Goal: Use online tool/utility: Utilize a website feature to perform a specific function

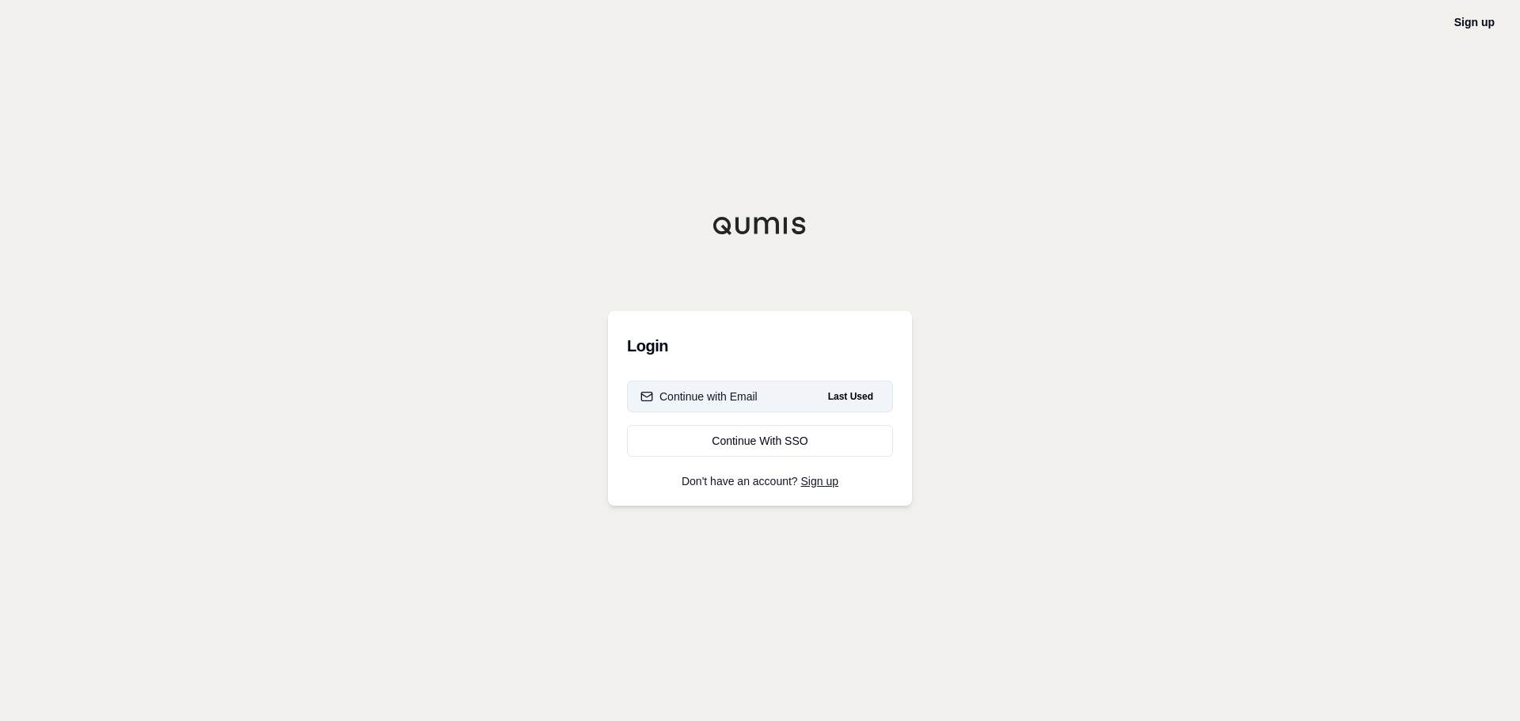
click at [754, 393] on div "Continue with Email" at bounding box center [698, 397] width 117 height 16
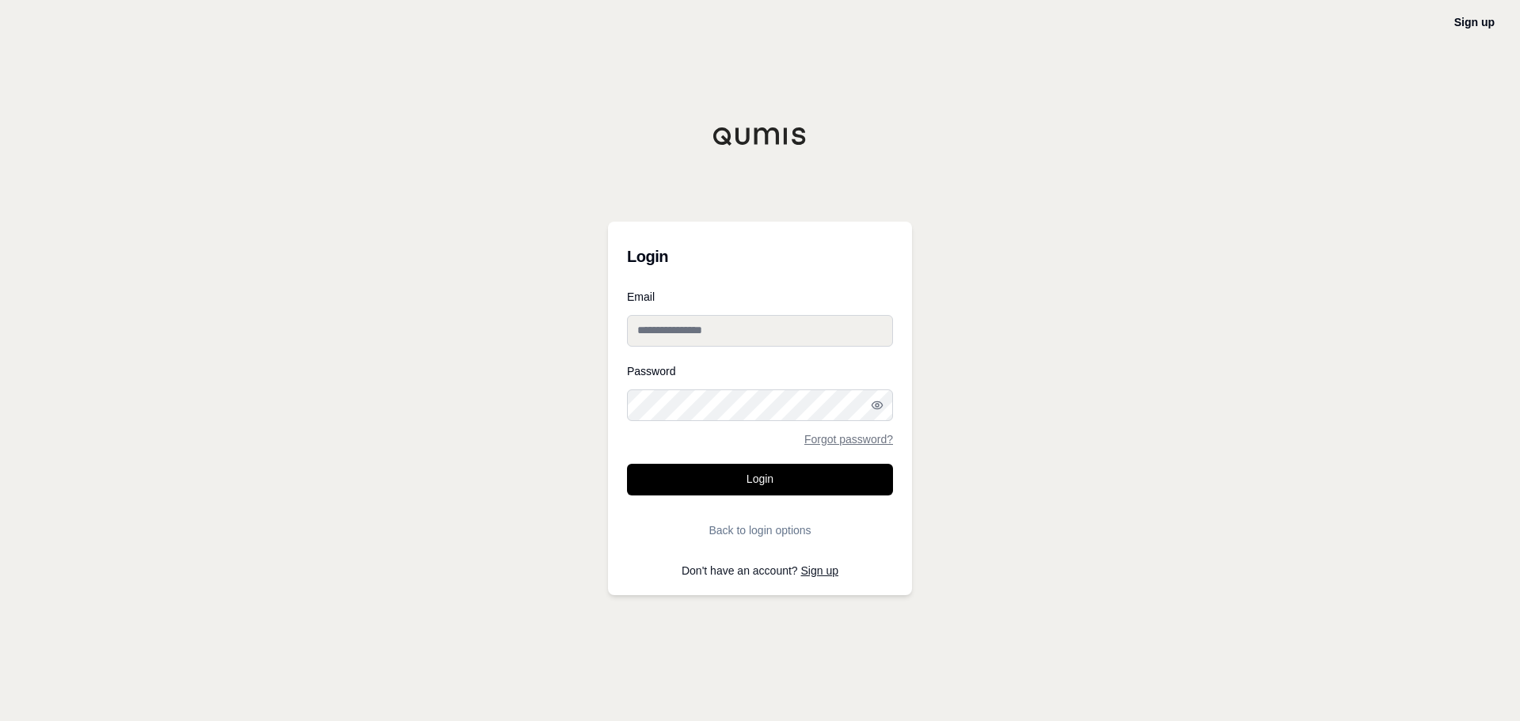
type input "**********"
click at [725, 477] on button "Login" at bounding box center [760, 480] width 266 height 32
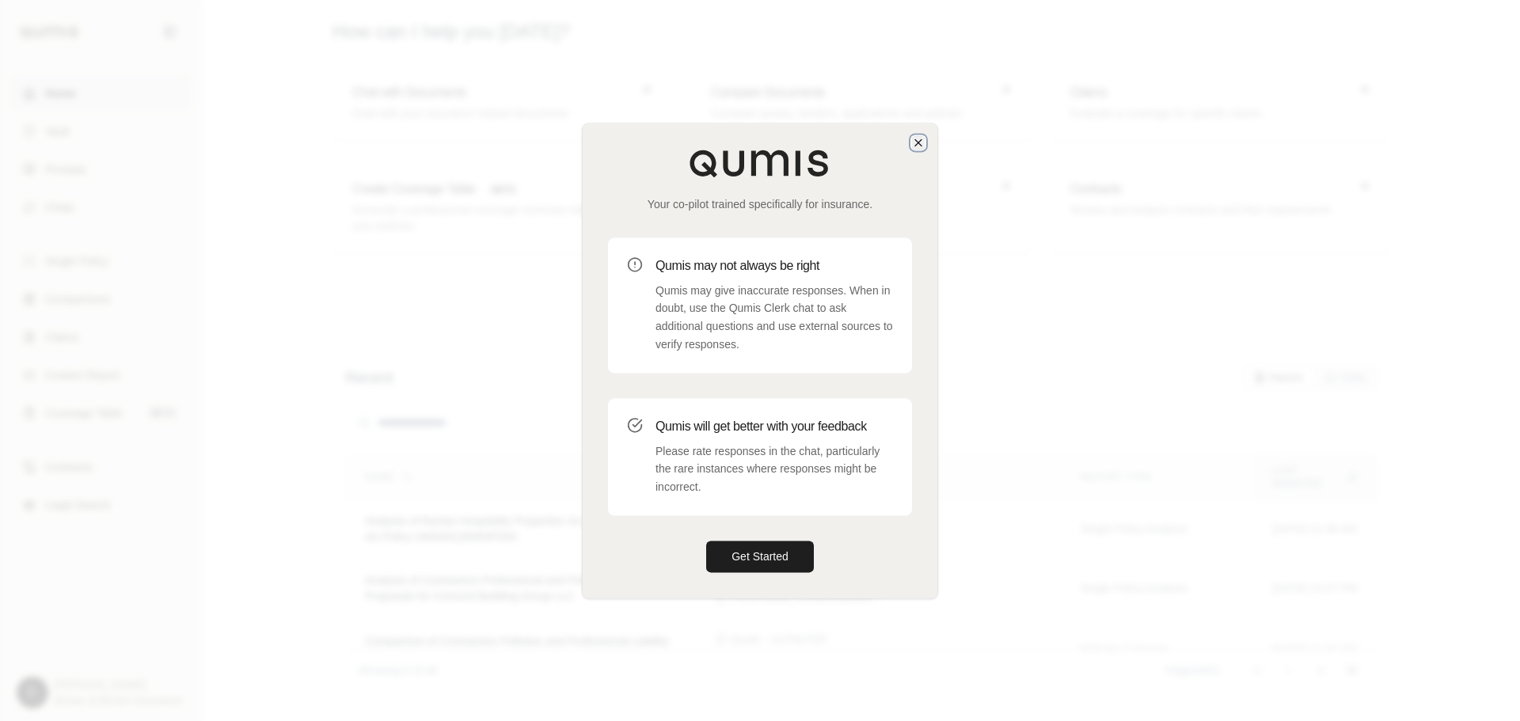
click at [913, 141] on icon "button" at bounding box center [918, 142] width 13 height 13
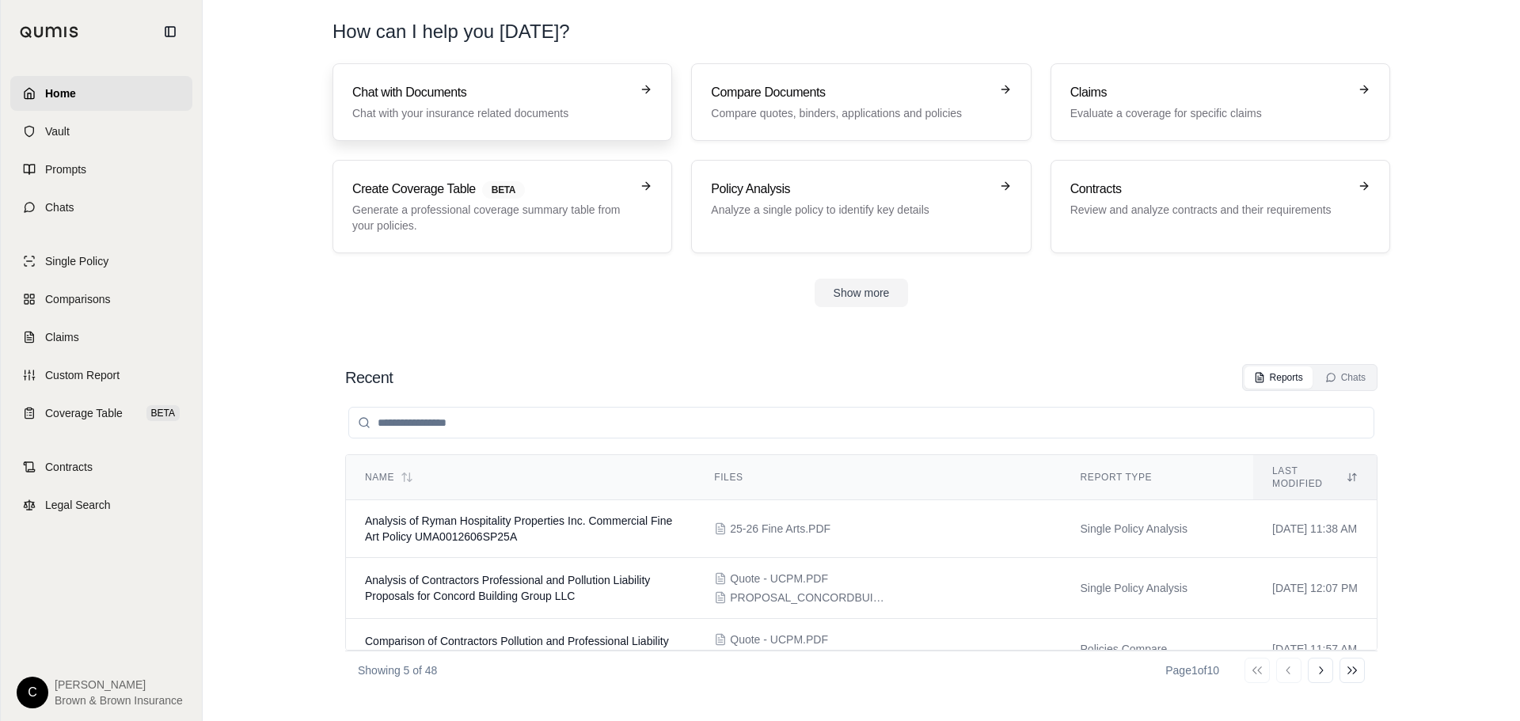
click at [478, 107] on p "Chat with your insurance related documents" at bounding box center [491, 113] width 278 height 16
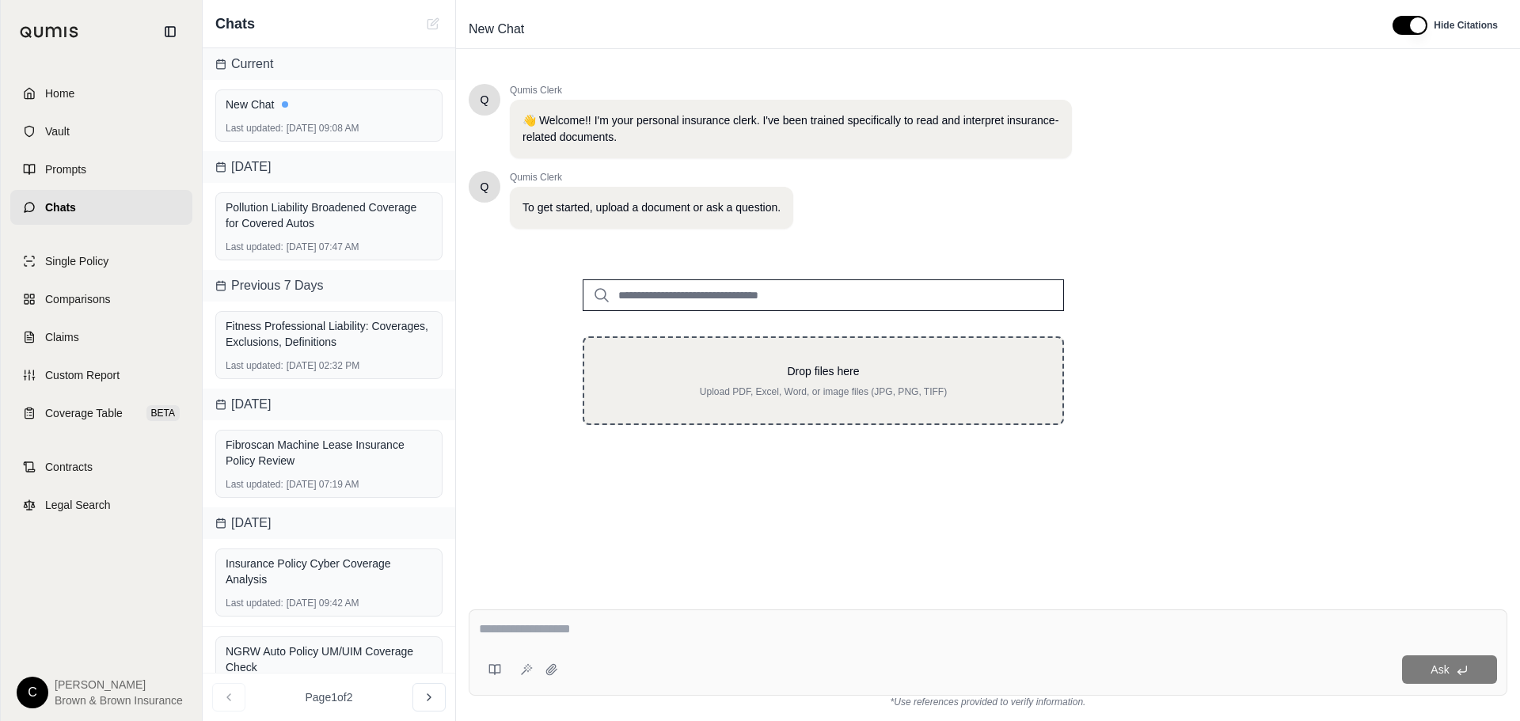
click at [688, 379] on div "Drop files here Upload PDF, Excel, Word, or image files (JPG, PNG, TIFF)" at bounding box center [823, 380] width 427 height 35
type input "**********"
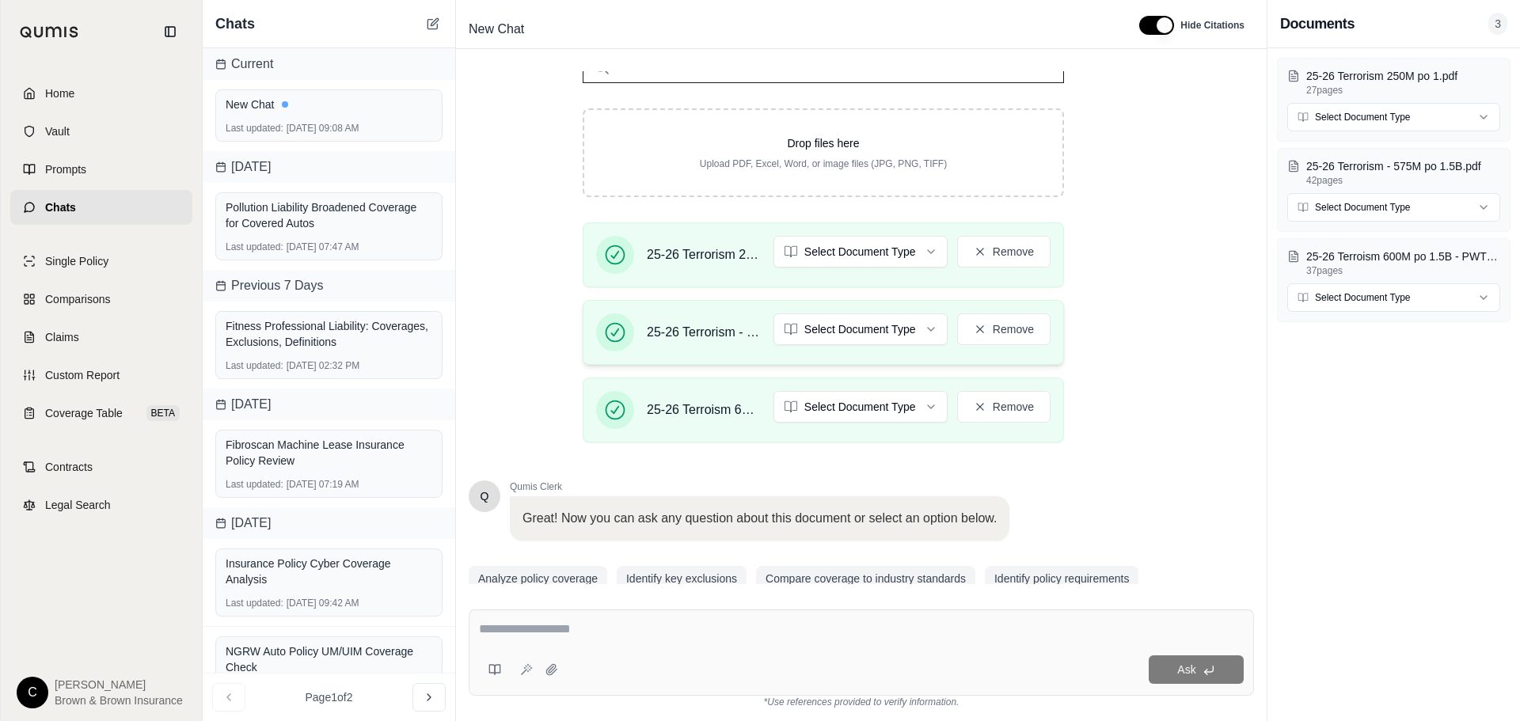
scroll to position [237, 0]
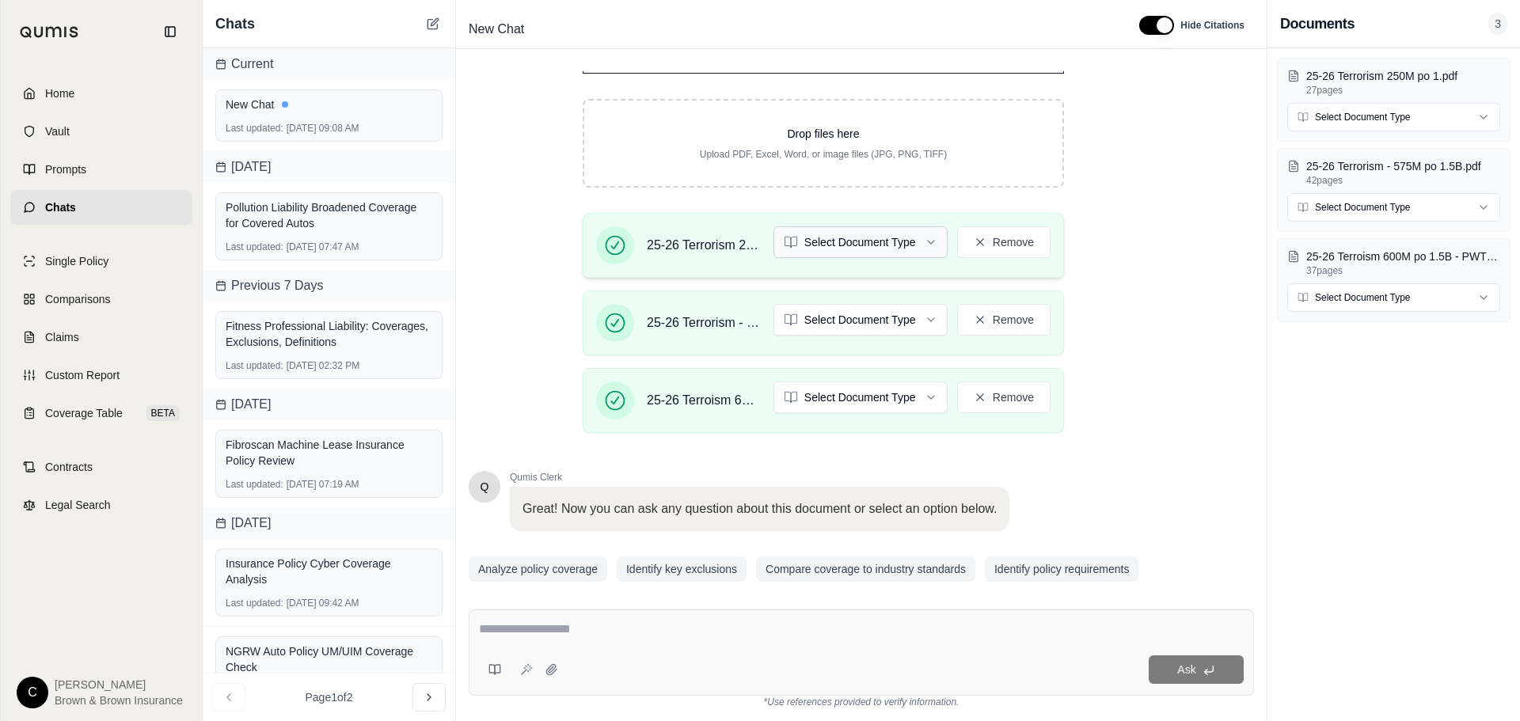
click at [845, 245] on html "Home Vault Prompts Chats Single Policy Comparisons Claims Custom Report Coverag…" at bounding box center [760, 360] width 1520 height 721
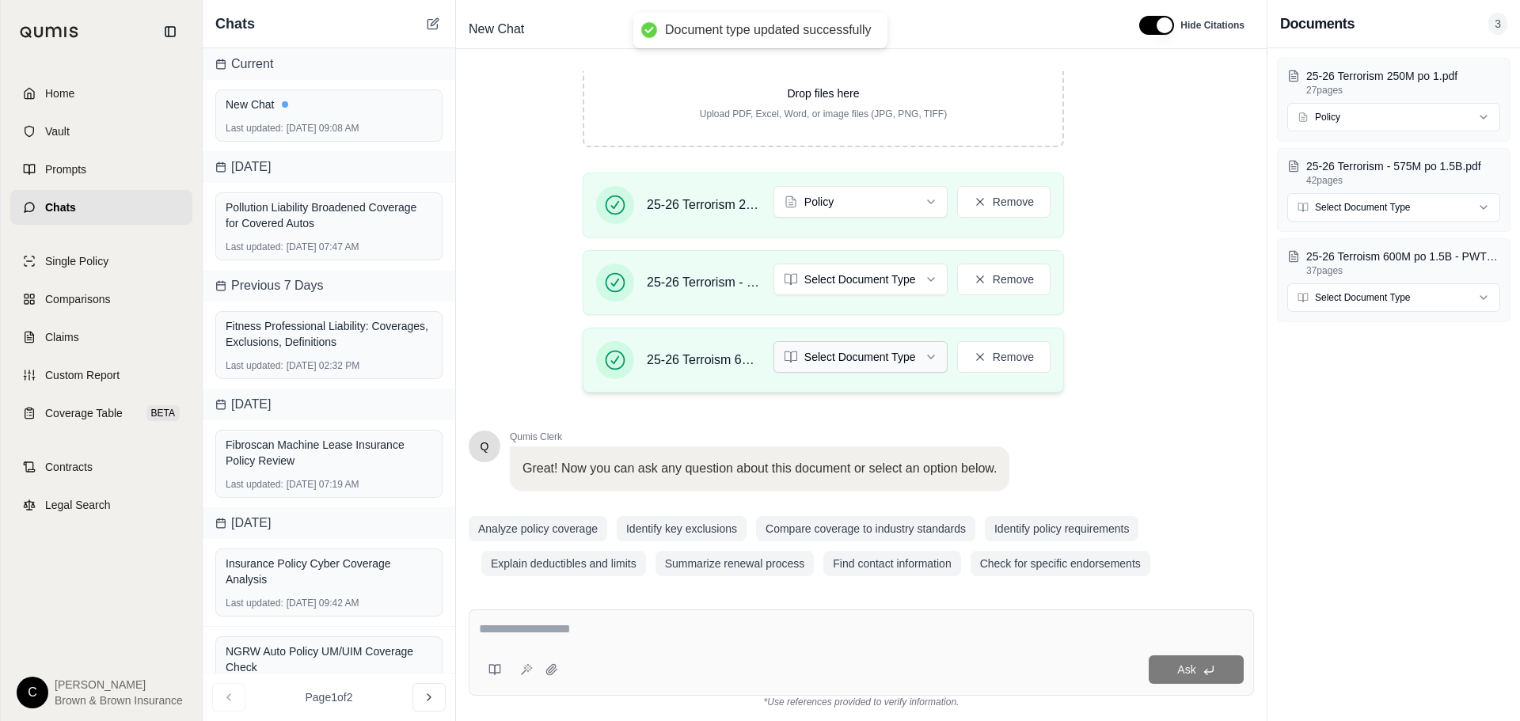
scroll to position [289, 0]
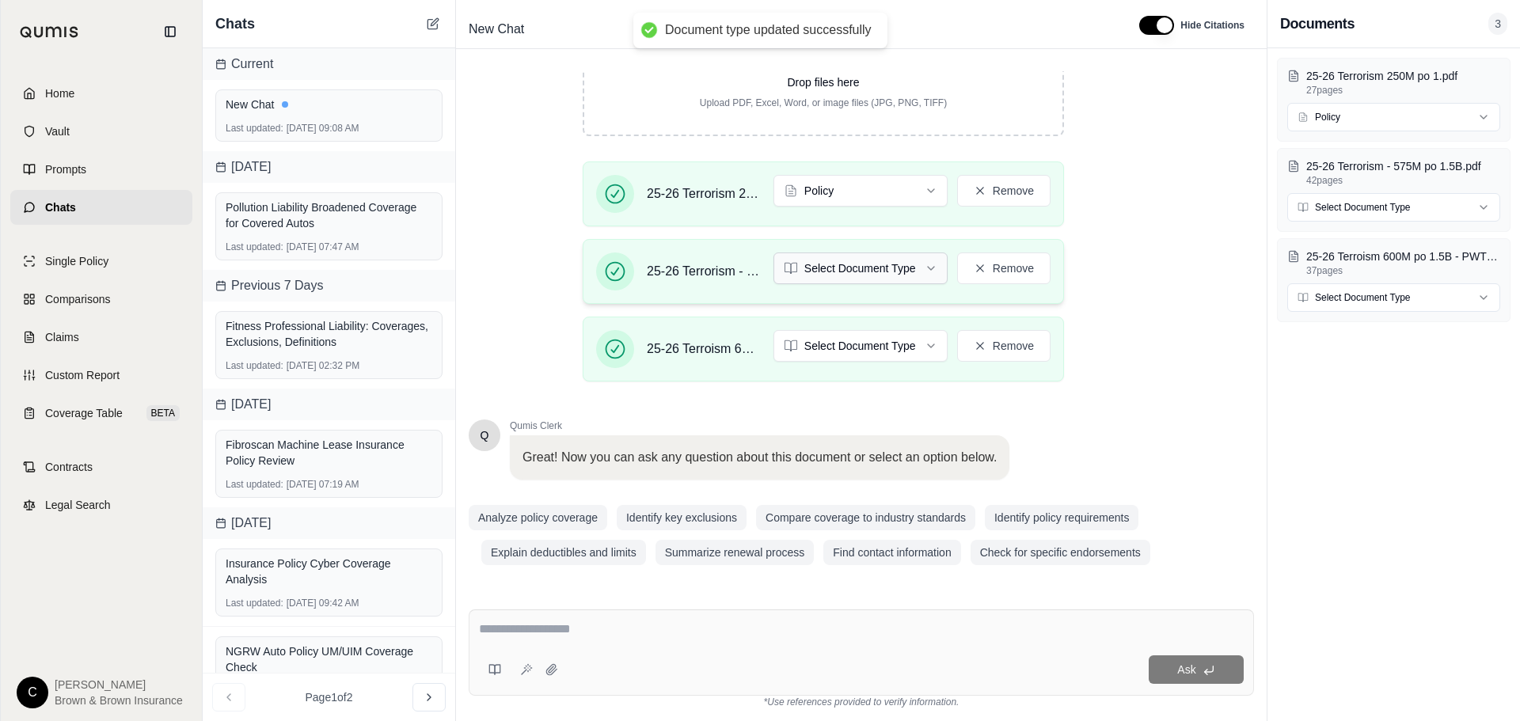
click at [835, 272] on html "Document type updated successfully Home Vault Prompts Chats Single Policy Compa…" at bounding box center [760, 360] width 1520 height 721
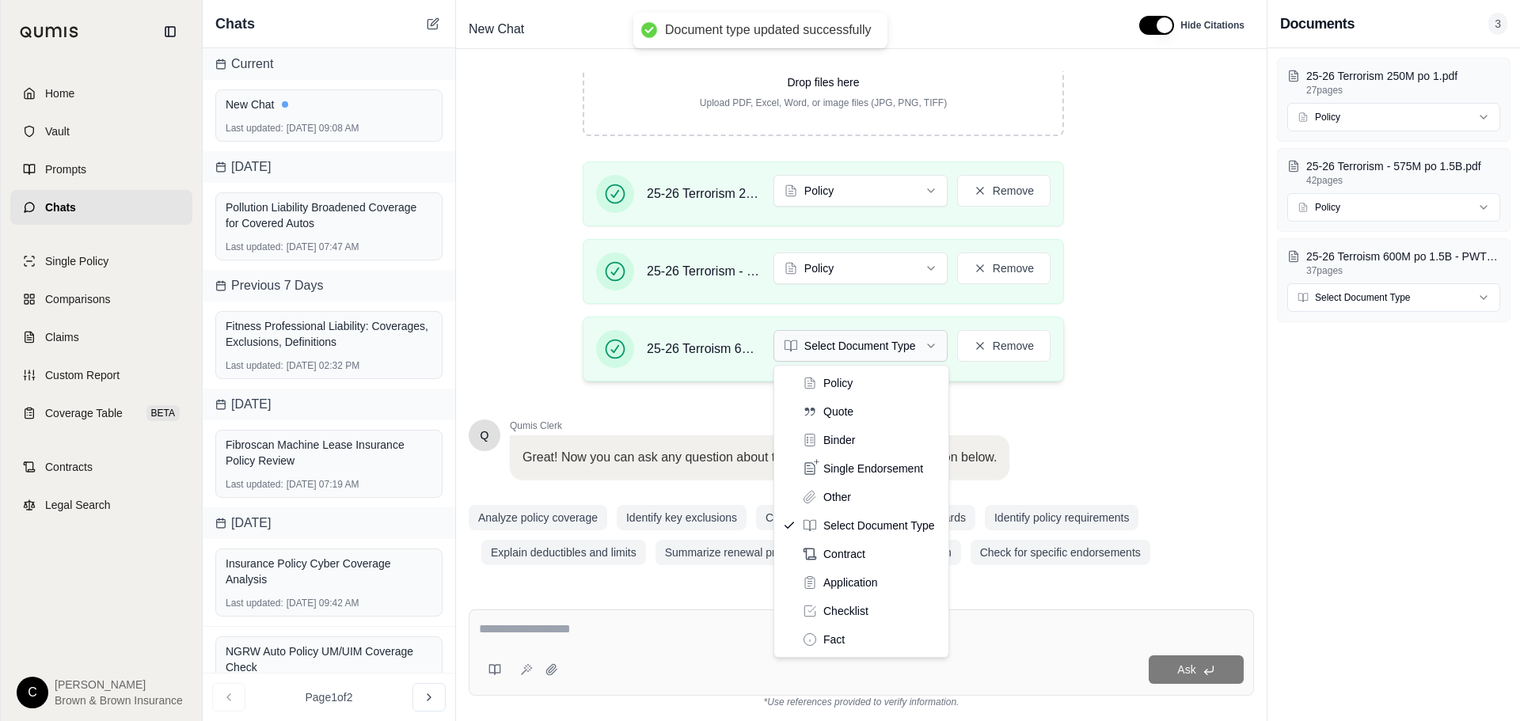
click at [872, 344] on html "Document type updated successfully Home Vault Prompts Chats Single Policy Compa…" at bounding box center [760, 360] width 1520 height 721
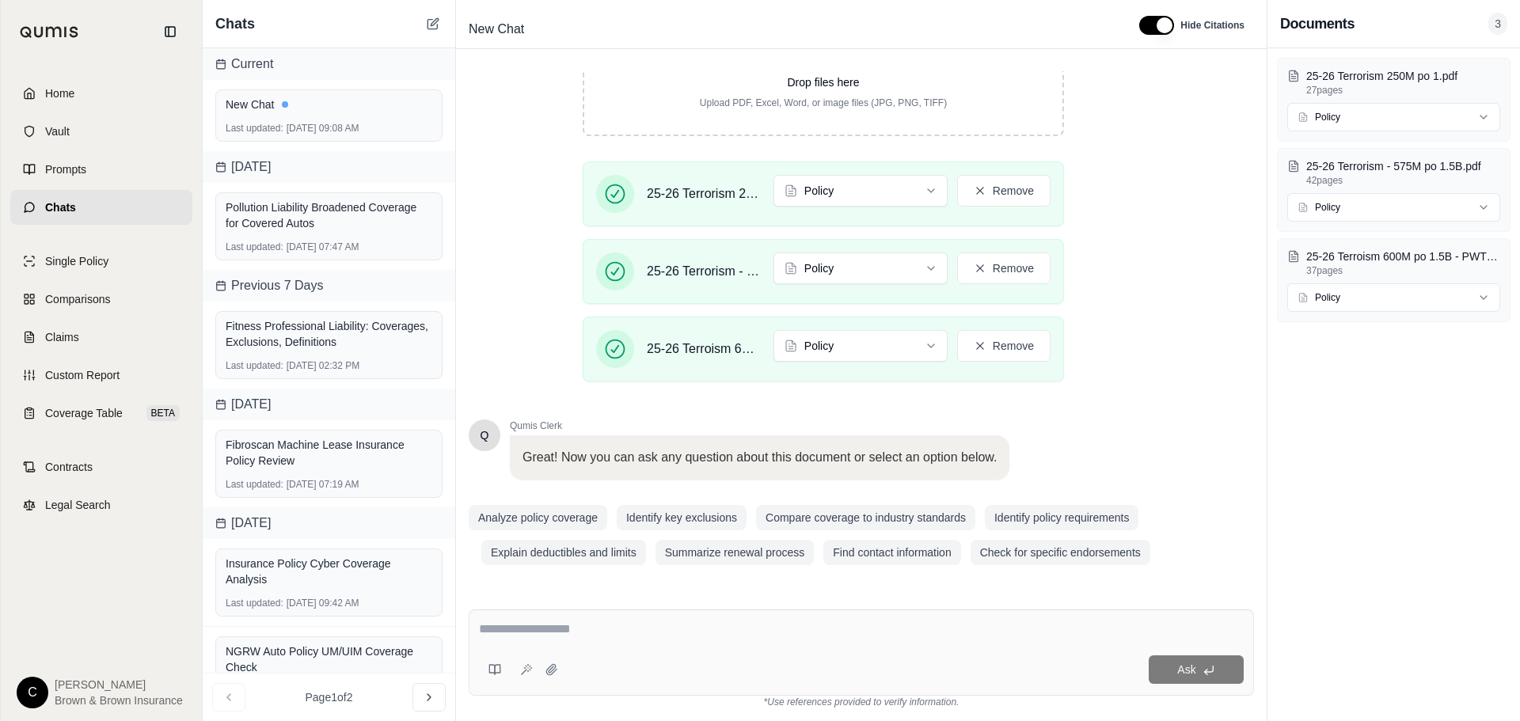
click at [587, 636] on textarea at bounding box center [861, 629] width 765 height 19
click at [571, 512] on button "Analyze policy coverage" at bounding box center [538, 517] width 139 height 25
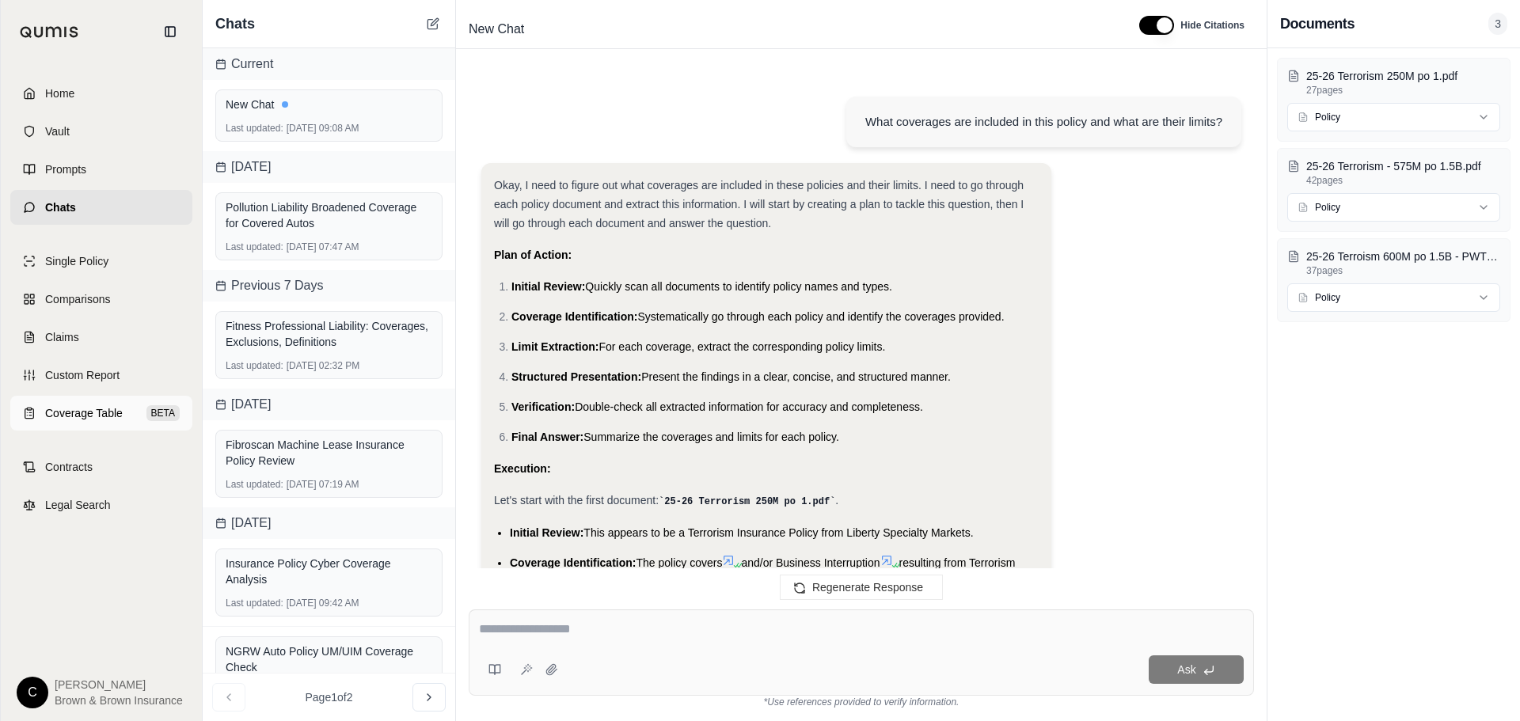
scroll to position [1007, 0]
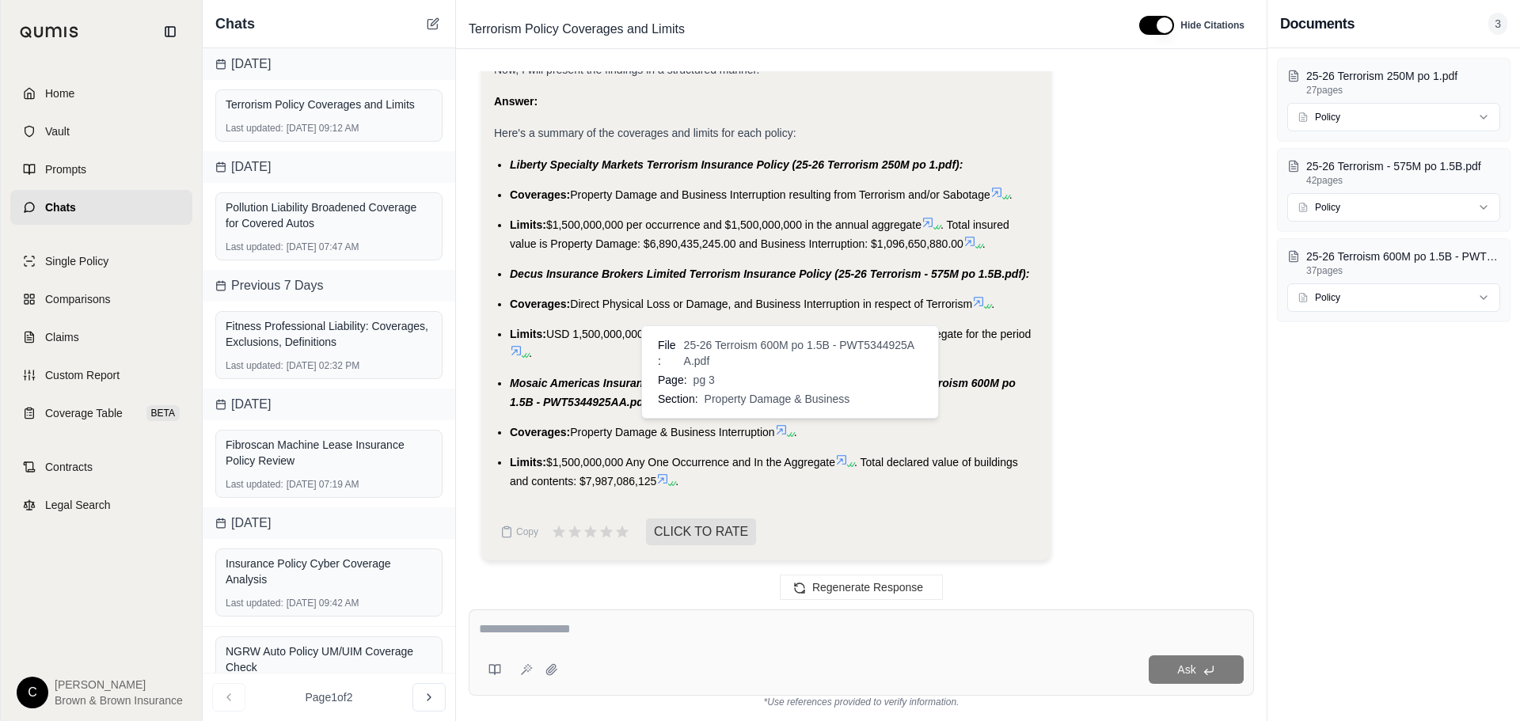
click at [786, 429] on icon at bounding box center [781, 429] width 9 height 9
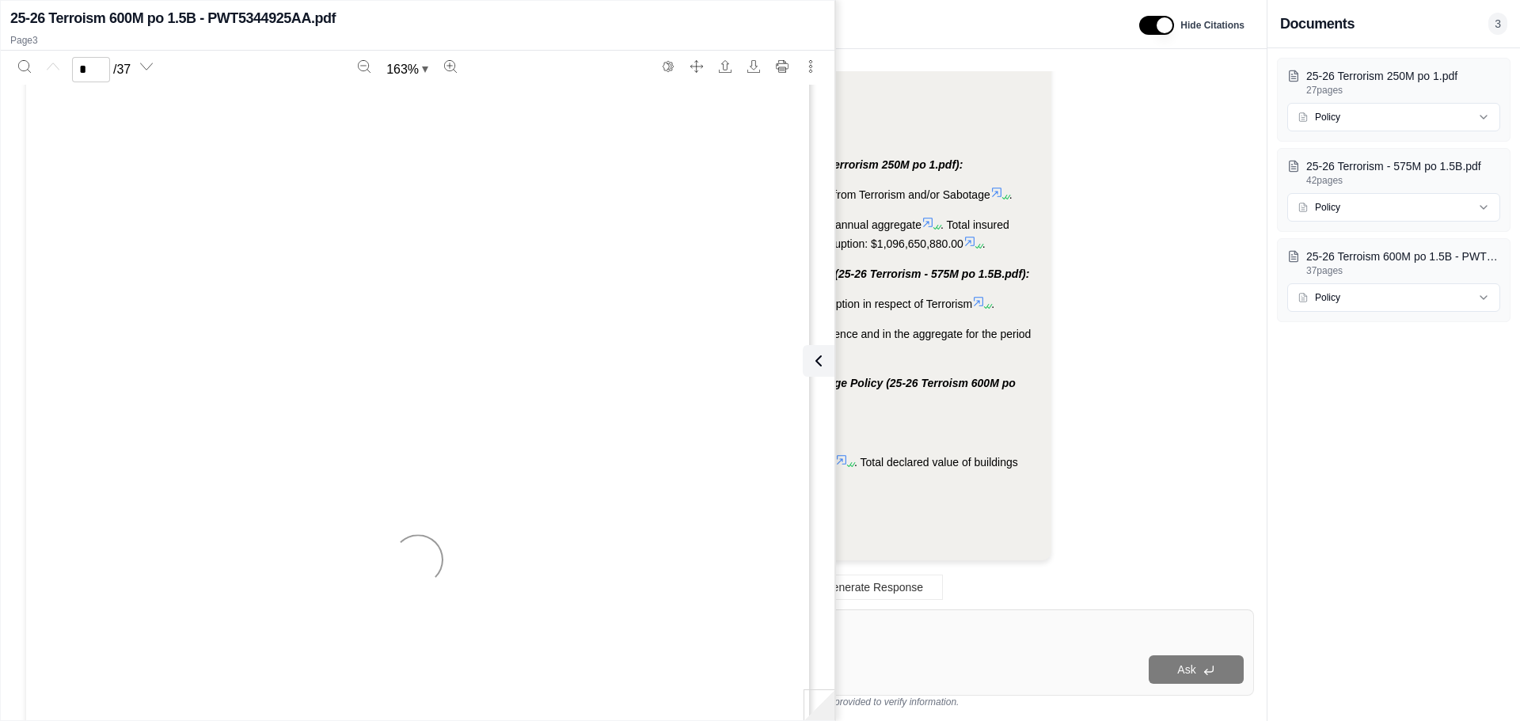
type input "*"
click at [818, 362] on icon at bounding box center [815, 360] width 19 height 19
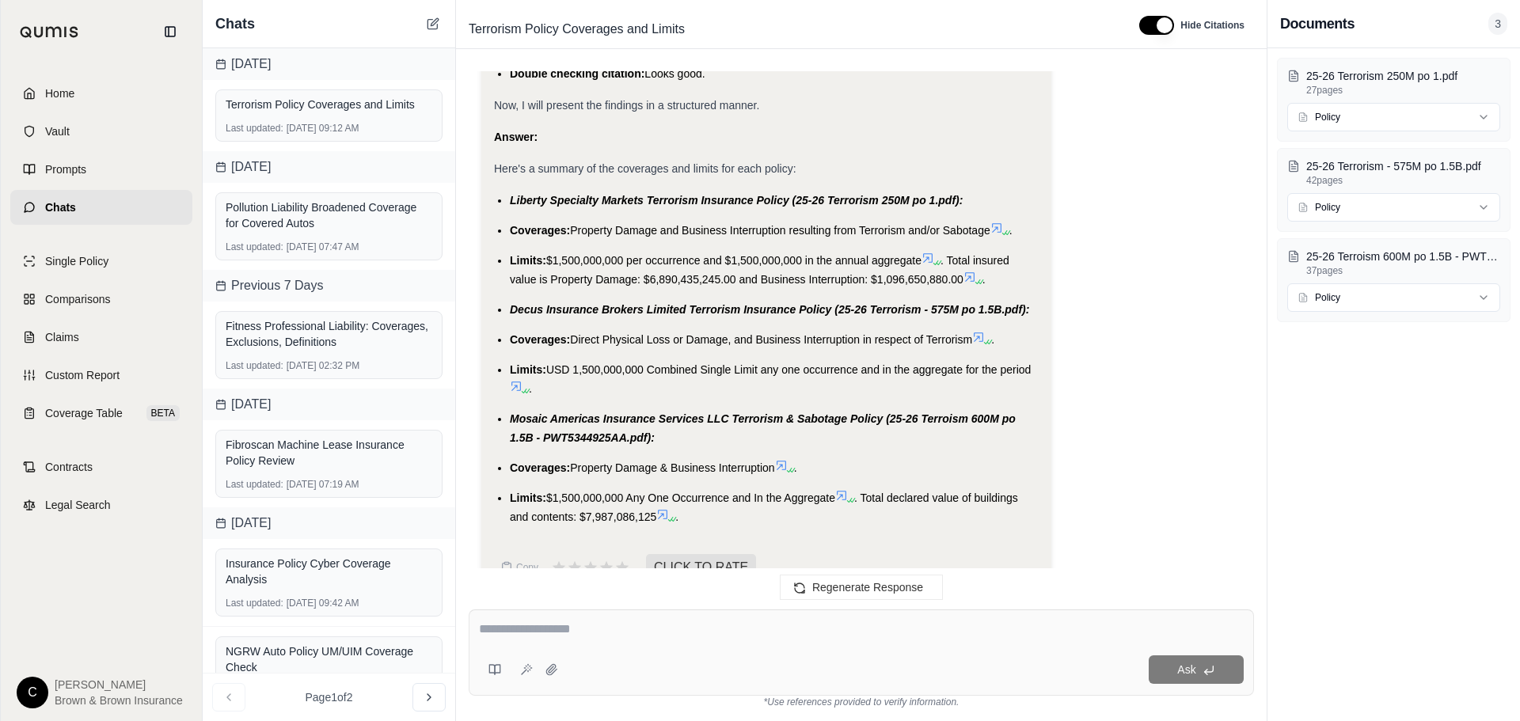
scroll to position [1007, 0]
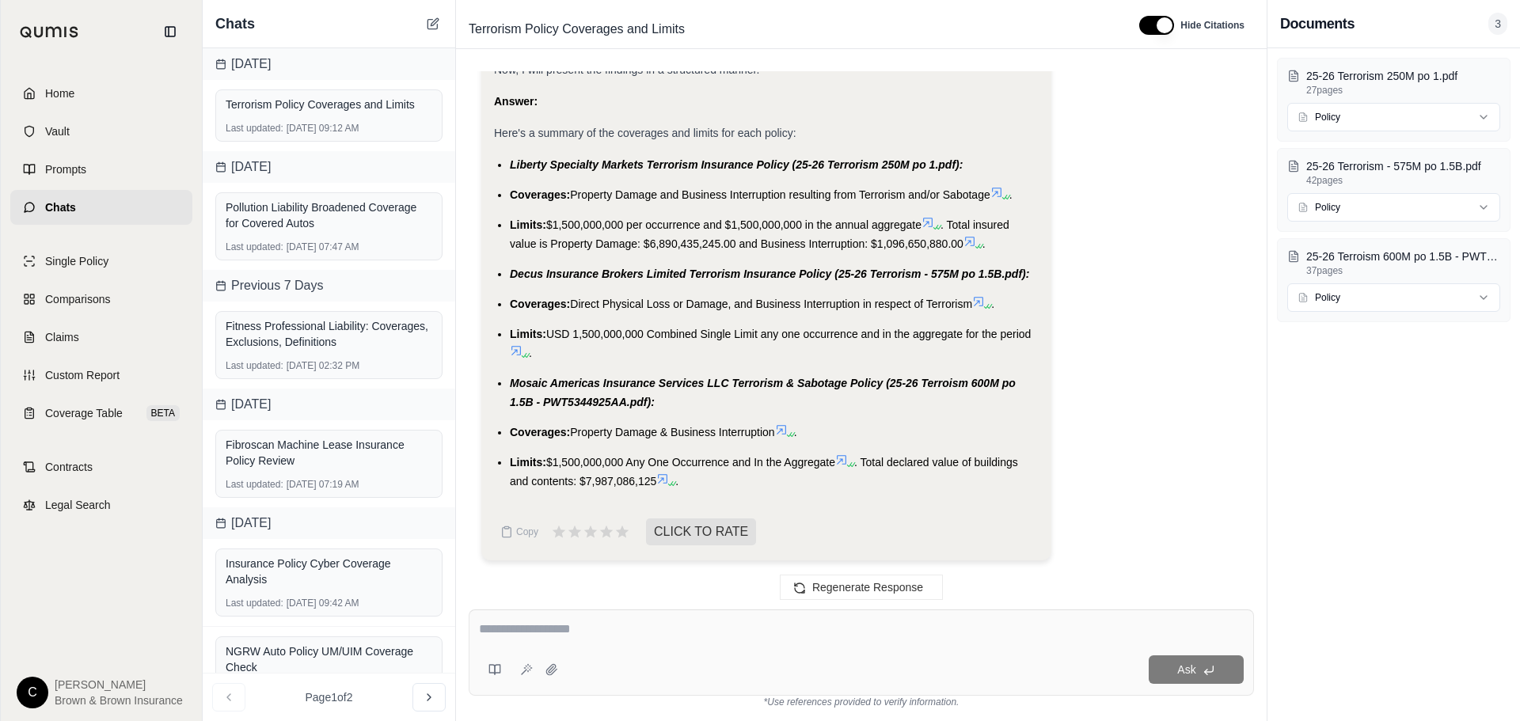
click at [583, 621] on textarea at bounding box center [861, 629] width 765 height 19
type textarea "**********"
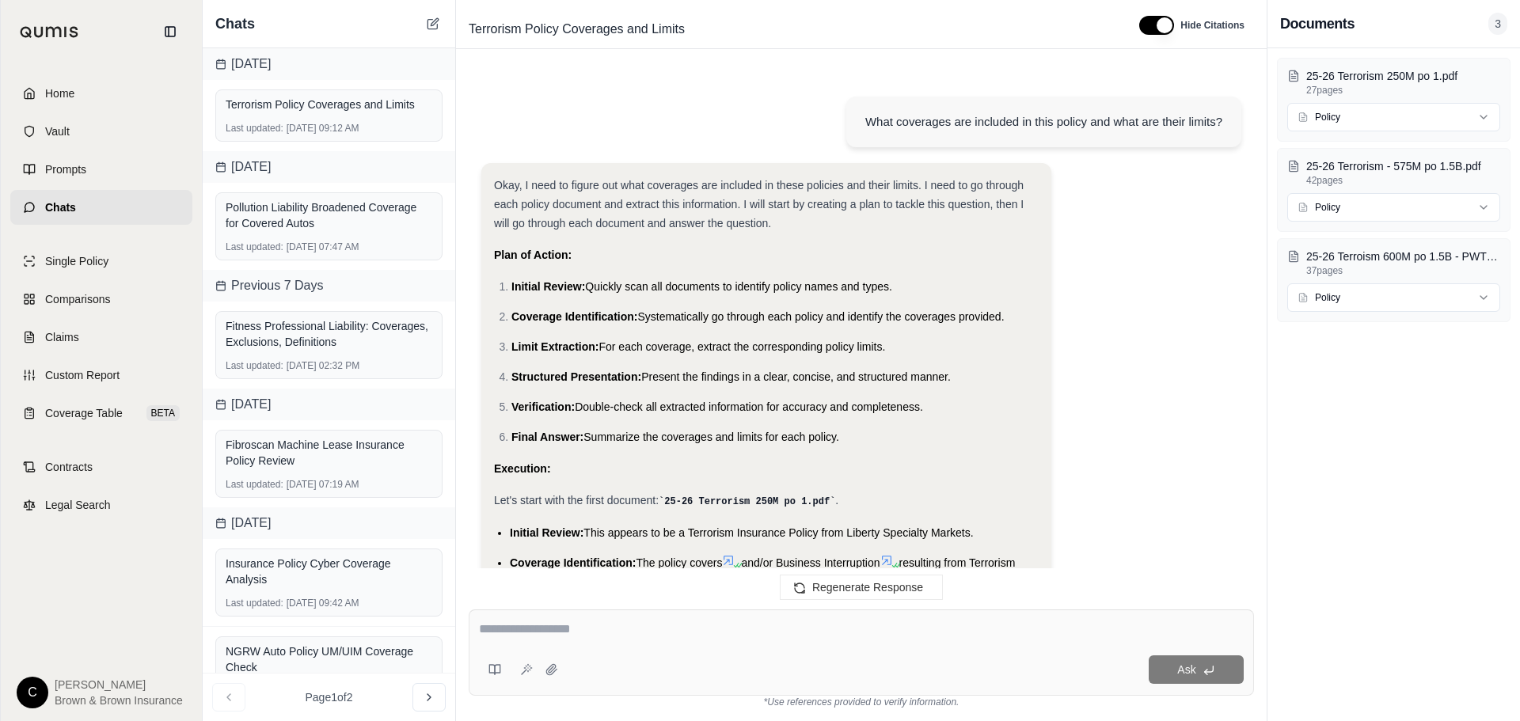
scroll to position [2523, 0]
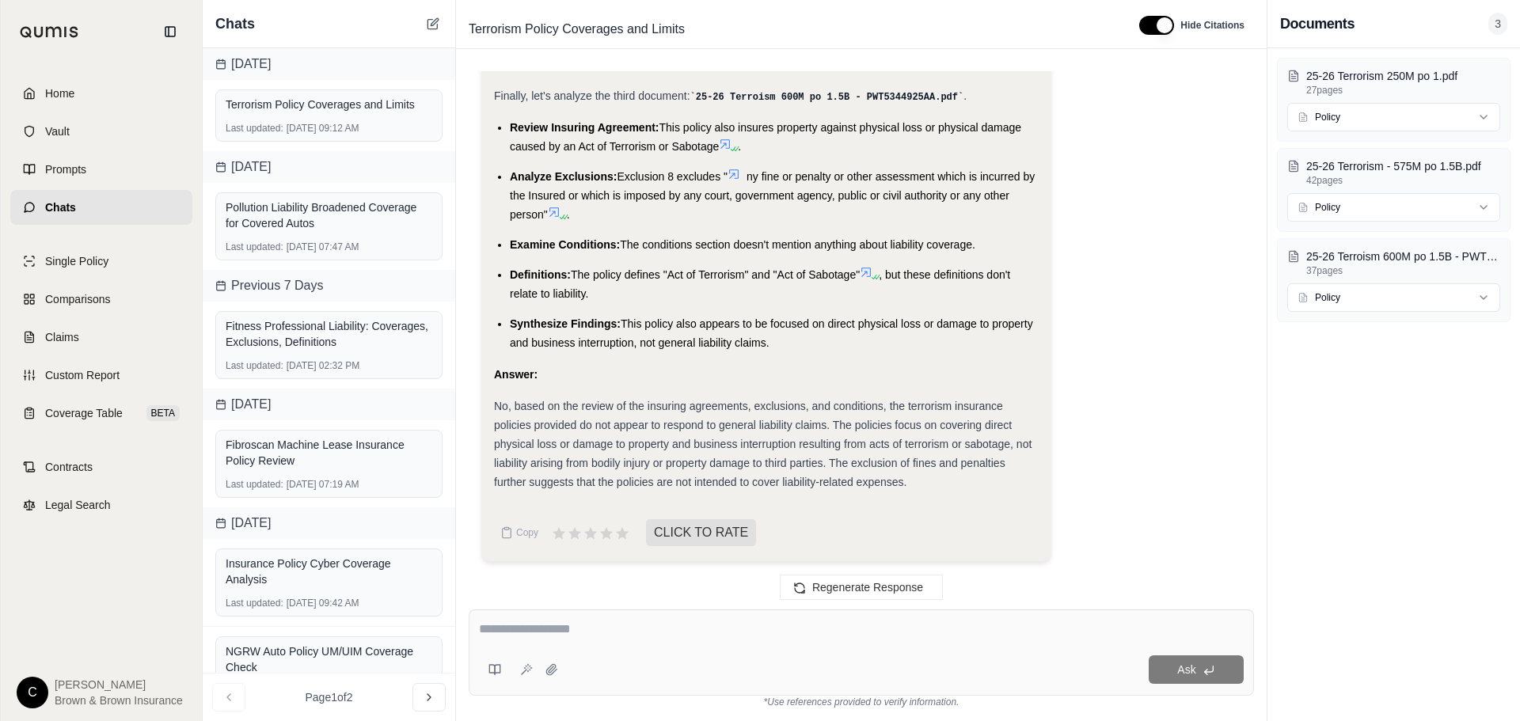
click at [872, 273] on icon at bounding box center [866, 272] width 13 height 13
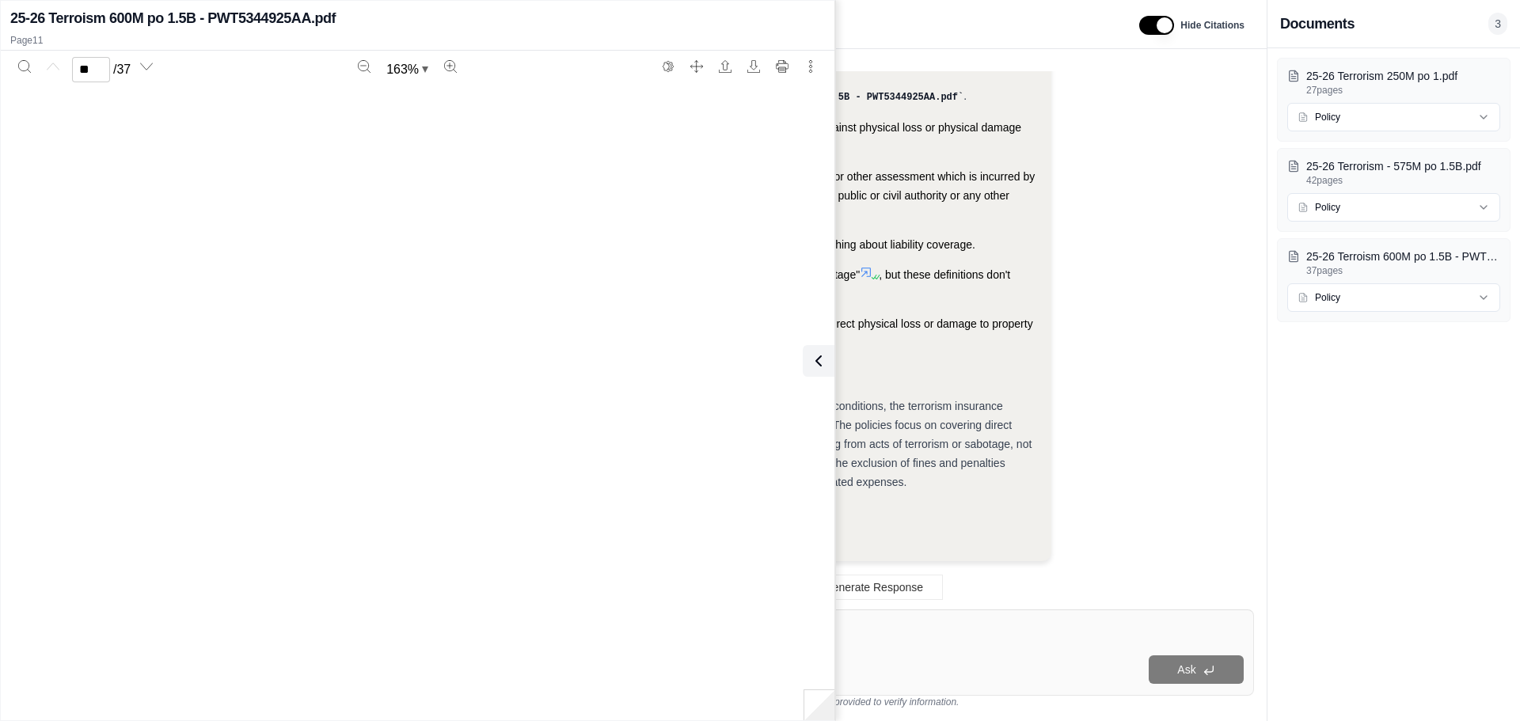
type input "**"
click at [997, 429] on div "No, based on the review of the insuring agreements, exclusions, and conditions,…" at bounding box center [766, 444] width 545 height 95
click at [825, 369] on button at bounding box center [815, 361] width 32 height 32
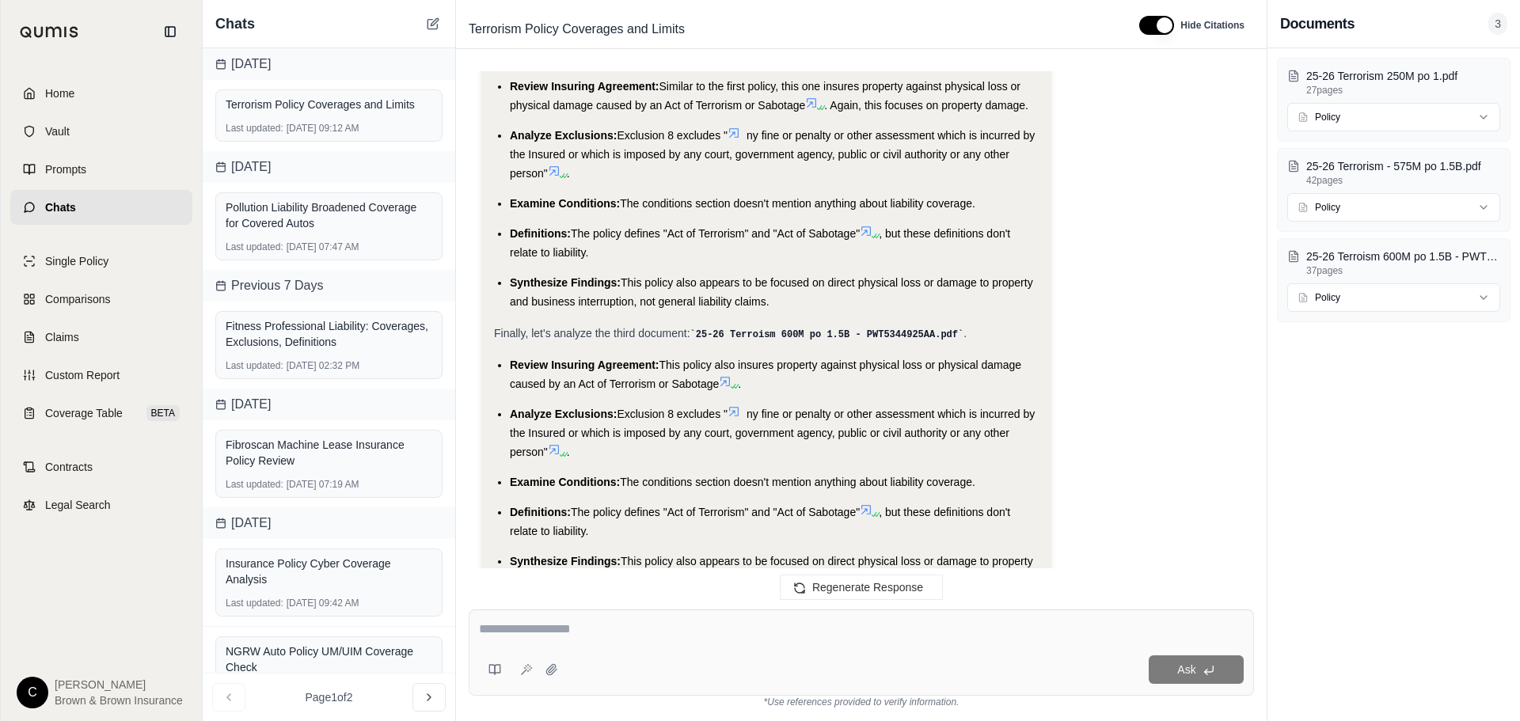
scroll to position [2523, 0]
